Goal: Transaction & Acquisition: Purchase product/service

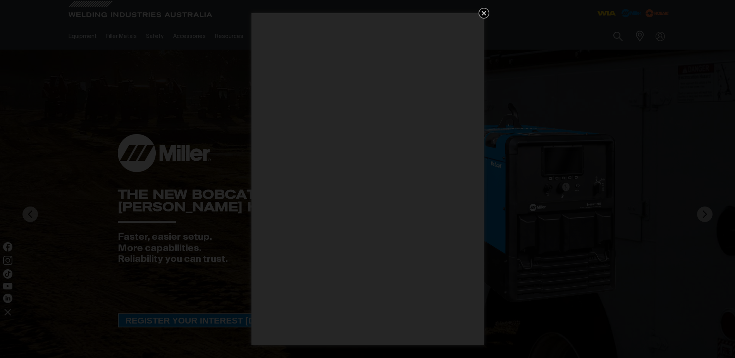
click at [482, 12] on icon "Get 5 WIA Welding Guides Free!" at bounding box center [483, 13] width 5 height 5
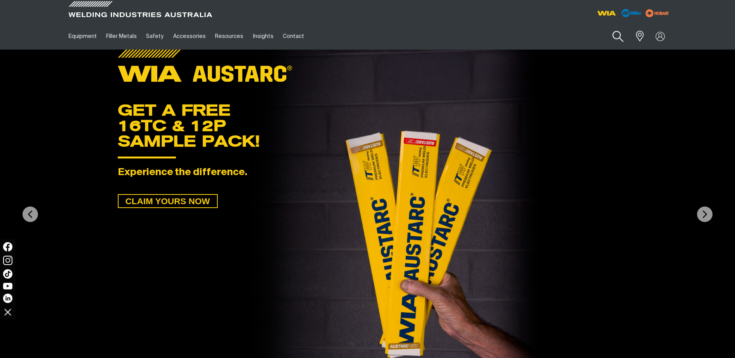
click at [614, 37] on button "Search products" at bounding box center [617, 37] width 31 height 22
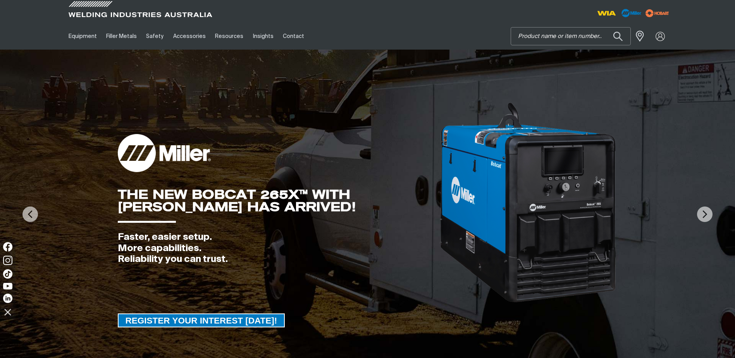
click at [562, 39] on input "Search" at bounding box center [570, 35] width 119 height 17
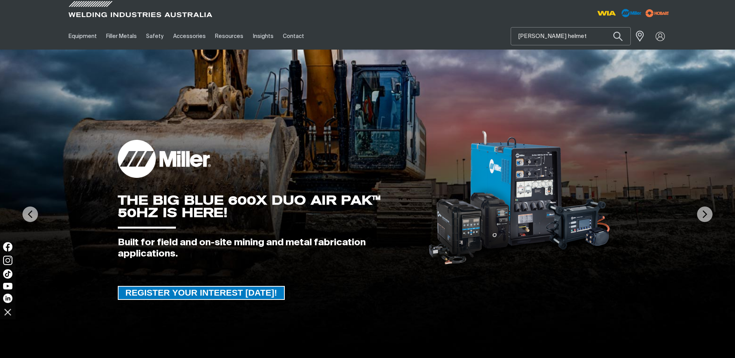
click at [604, 27] on button "Search products" at bounding box center [617, 36] width 26 height 18
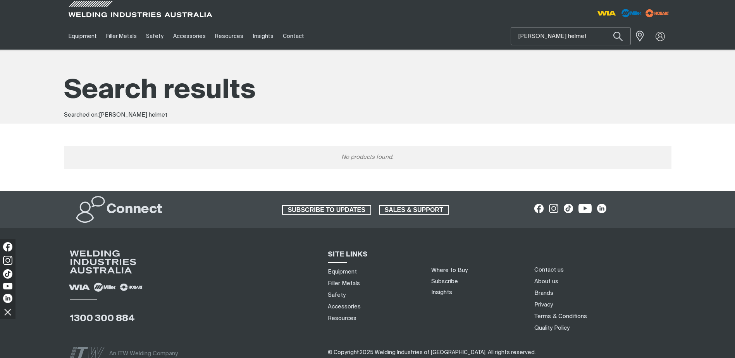
click at [562, 39] on input "[PERSON_NAME] helmet" at bounding box center [570, 35] width 119 height 17
click at [604, 27] on button "Search products" at bounding box center [617, 36] width 26 height 18
click at [534, 38] on input "[PERSON_NAME]" at bounding box center [570, 35] width 119 height 17
type input "[PERSON_NAME]"
click at [604, 27] on button "Search products" at bounding box center [617, 36] width 26 height 18
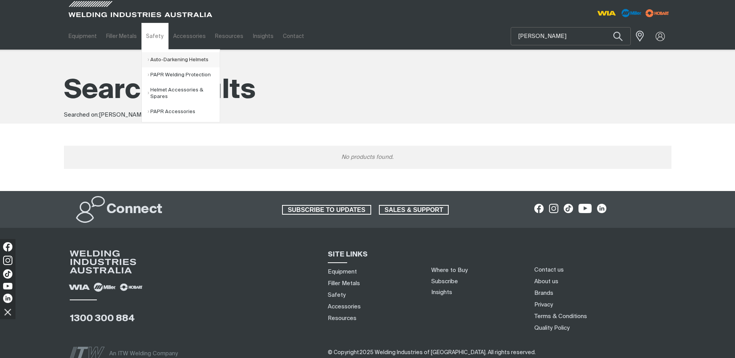
click at [173, 59] on link "Auto-Darkening Helmets" at bounding box center [184, 59] width 72 height 15
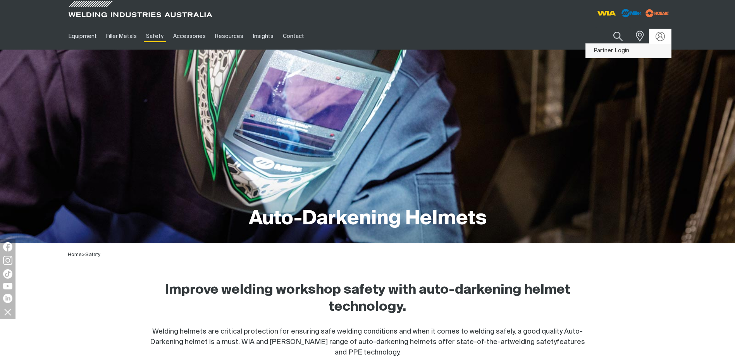
click at [625, 51] on link "Partner Login" at bounding box center [627, 51] width 85 height 14
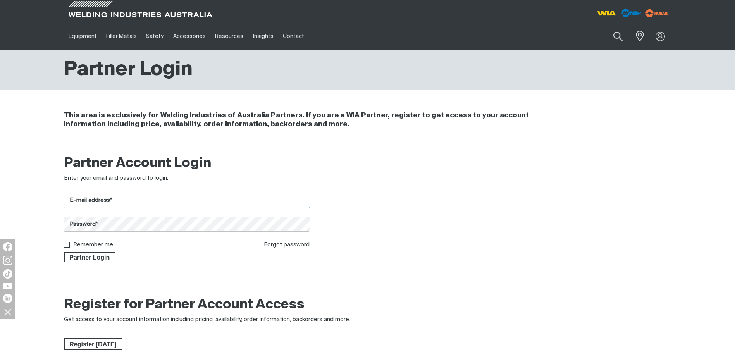
type input "[PERSON_NAME][EMAIL_ADDRESS][PERSON_NAME][DOMAIN_NAME]"
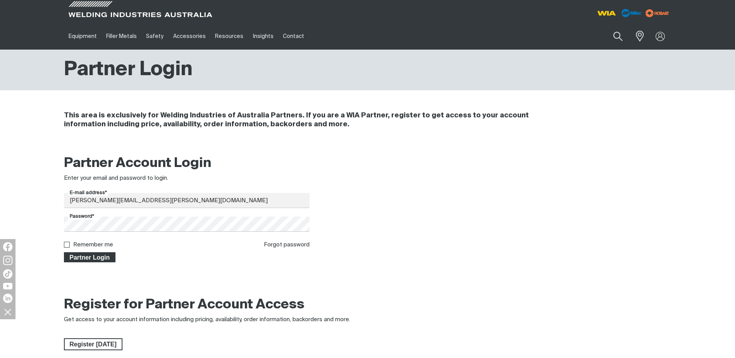
click at [101, 257] on span "Partner Login" at bounding box center [90, 257] width 50 height 10
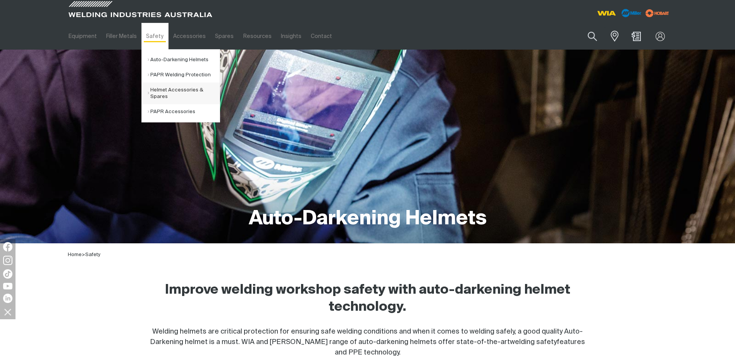
click at [166, 89] on link "Helmet Accessories & Spares" at bounding box center [184, 93] width 72 height 22
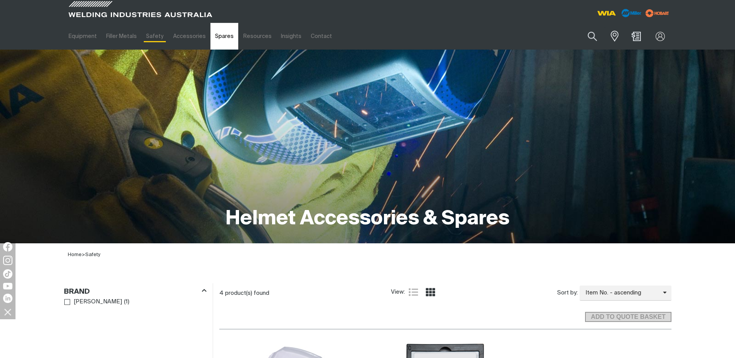
click at [223, 35] on link "Spares" at bounding box center [224, 36] width 28 height 27
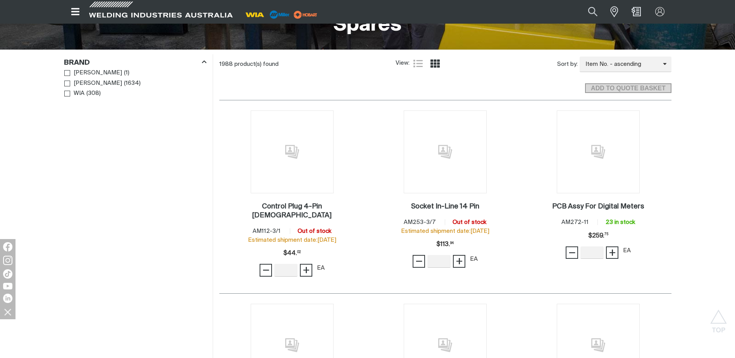
scroll to position [232, 0]
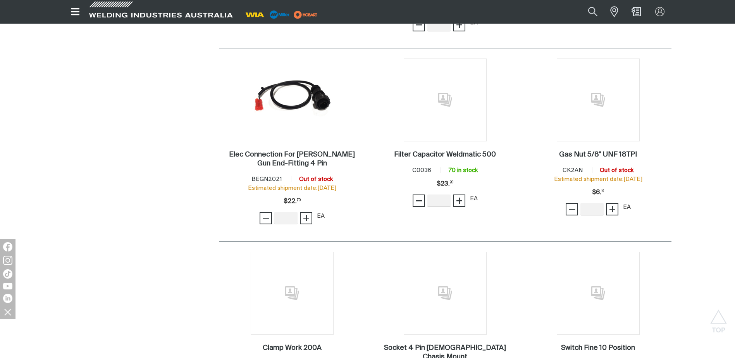
scroll to position [813, 0]
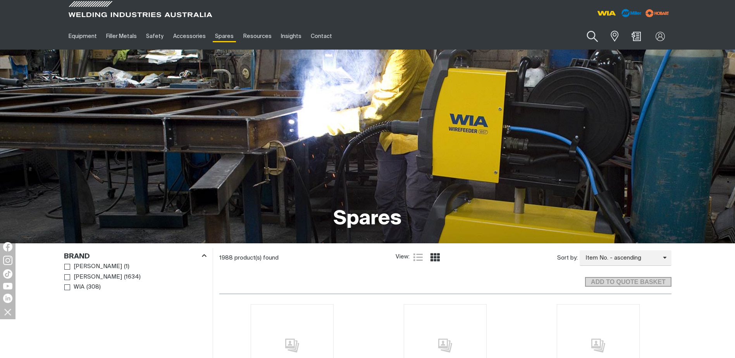
click at [592, 38] on button "Search products" at bounding box center [592, 37] width 31 height 22
click at [495, 34] on input "Search" at bounding box center [545, 35] width 119 height 17
type input "[PERSON_NAME]"
click at [579, 27] on button "Search products" at bounding box center [592, 36] width 26 height 18
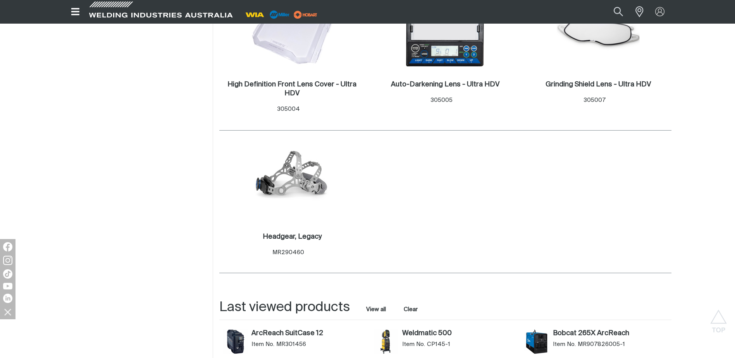
scroll to position [387, 0]
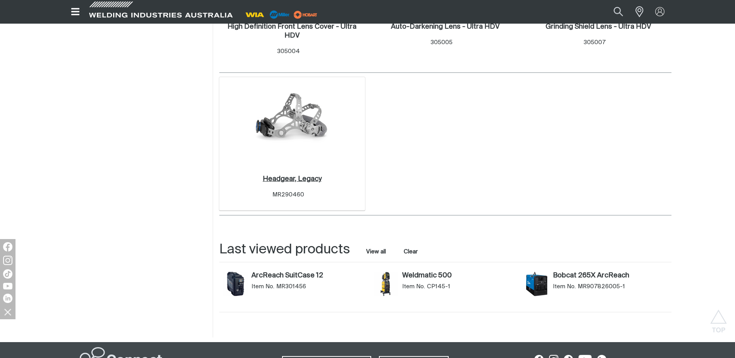
click at [289, 176] on h2 "Headgear, Legacy ." at bounding box center [292, 178] width 59 height 7
